Goal: Navigation & Orientation: Find specific page/section

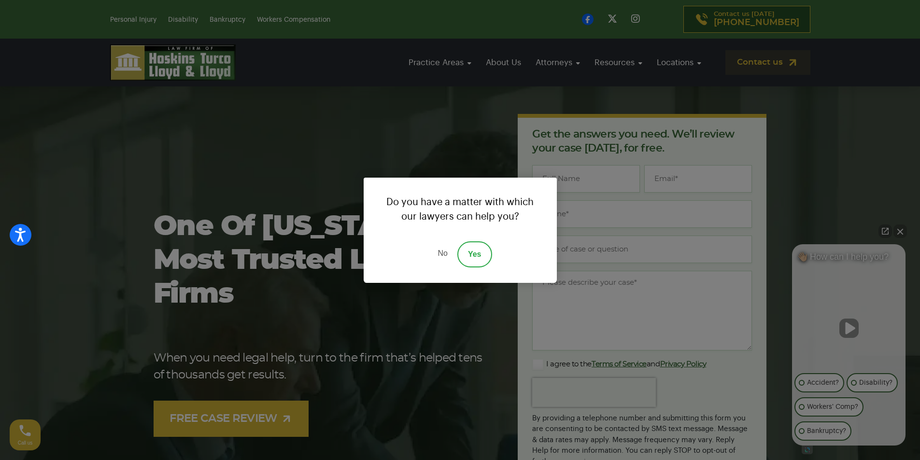
drag, startPoint x: 101, startPoint y: 179, endPoint x: 135, endPoint y: 180, distance: 33.3
click at [101, 179] on div "Do you have a matter with which our lawyers can help you? No Yes" at bounding box center [460, 230] width 920 height 460
drag, startPoint x: 438, startPoint y: 254, endPoint x: 460, endPoint y: 199, distance: 58.8
click at [439, 254] on link "No" at bounding box center [442, 255] width 29 height 26
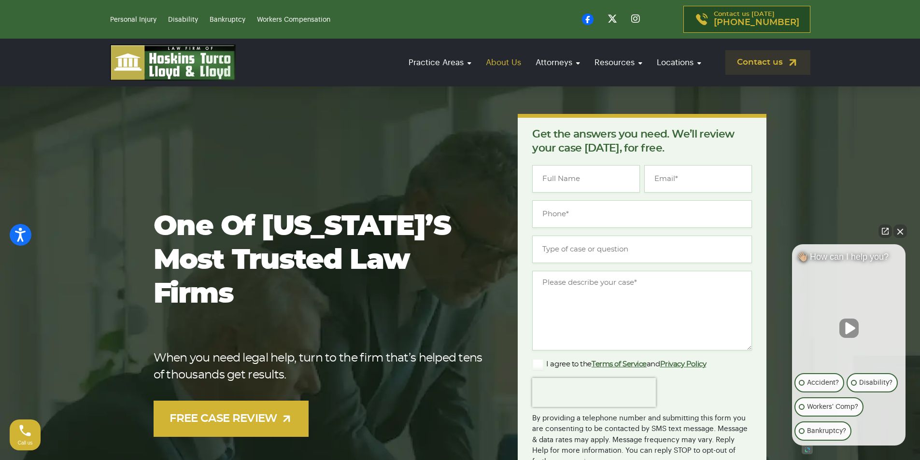
click at [505, 64] on link "About Us" at bounding box center [503, 63] width 45 height 28
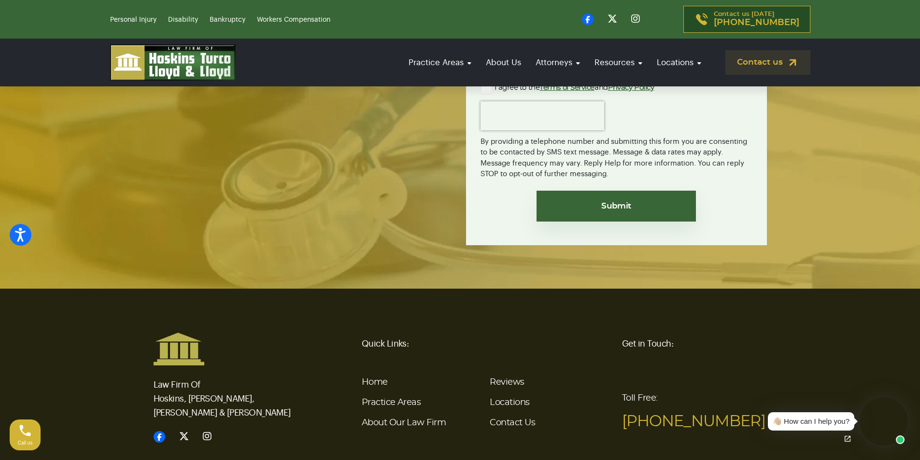
scroll to position [2680, 0]
